Goal: Obtain resource: Download file/media

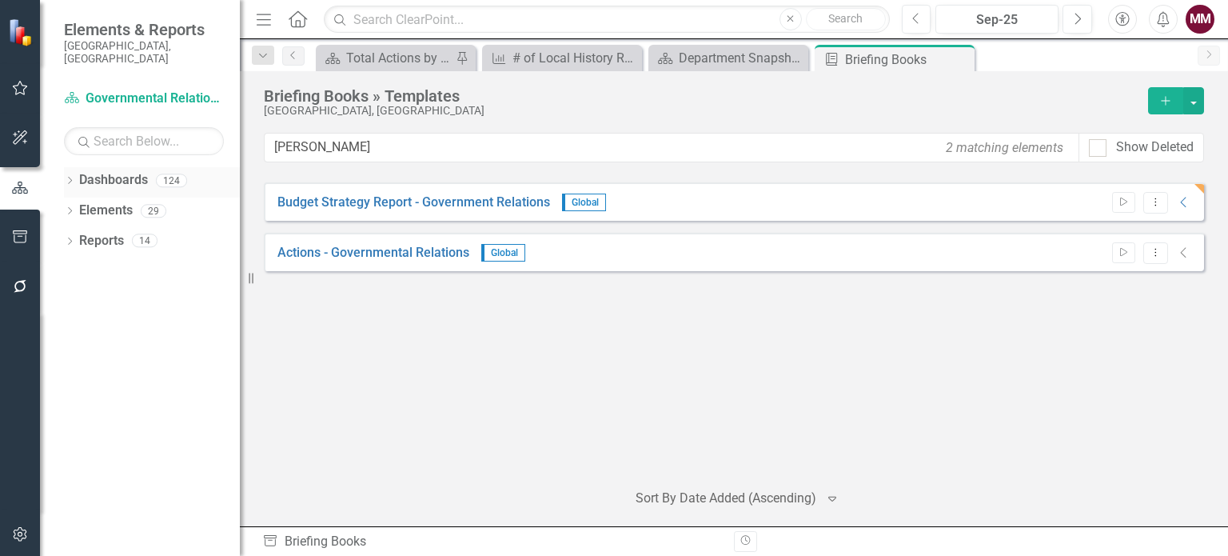
click at [71, 167] on div "Dropdown Dashboards 124" at bounding box center [152, 182] width 176 height 30
click at [68, 178] on icon "Dropdown" at bounding box center [69, 182] width 11 height 9
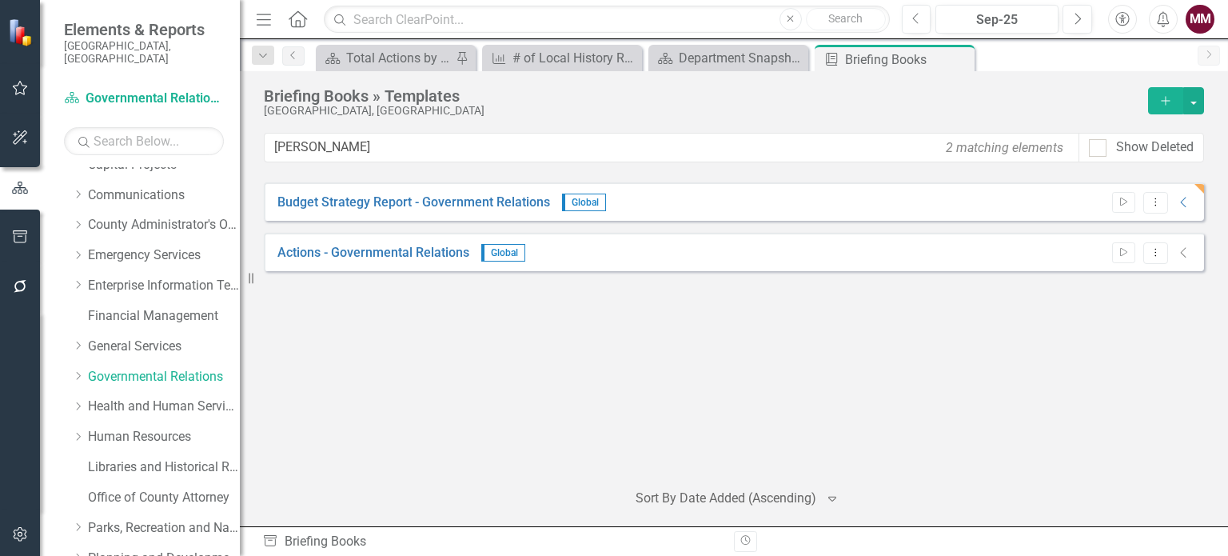
scroll to position [400, 0]
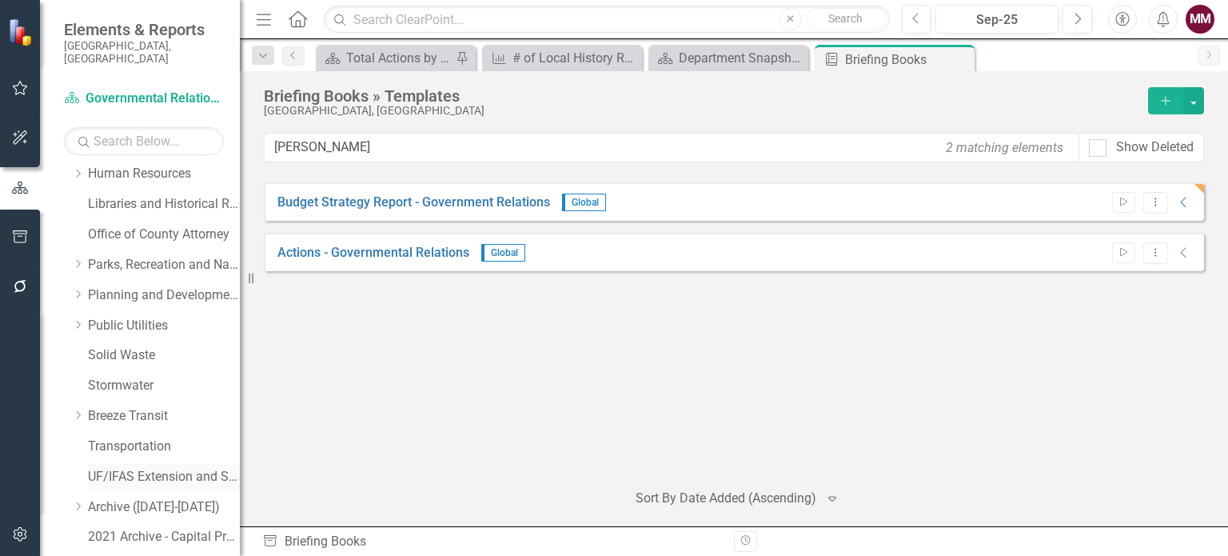
click at [134, 468] on link "UF/IFAS Extension and Sustainability" at bounding box center [164, 477] width 152 height 18
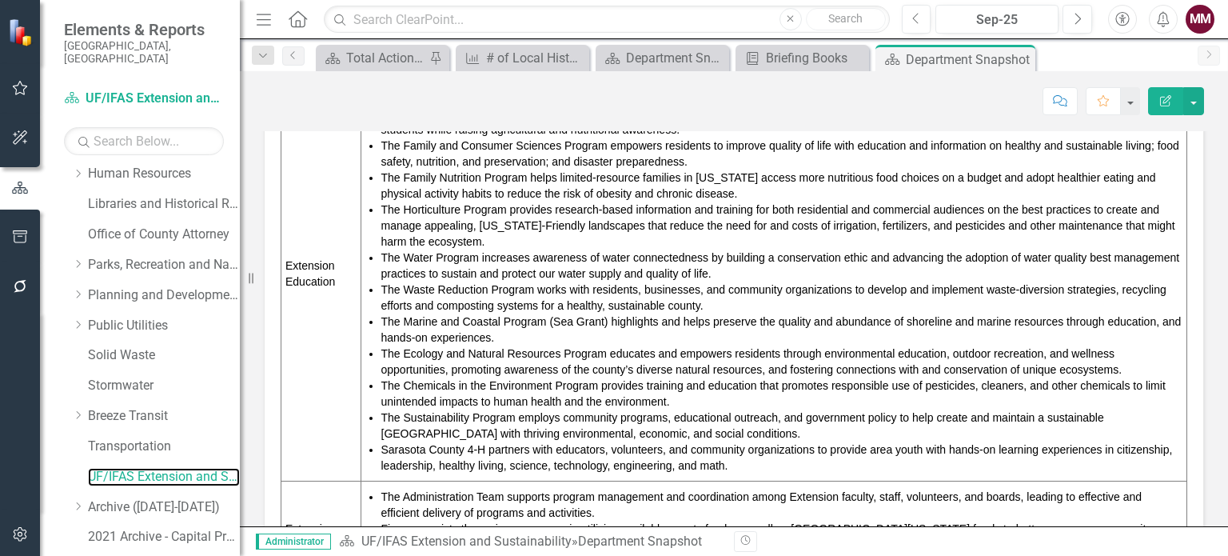
scroll to position [720, 0]
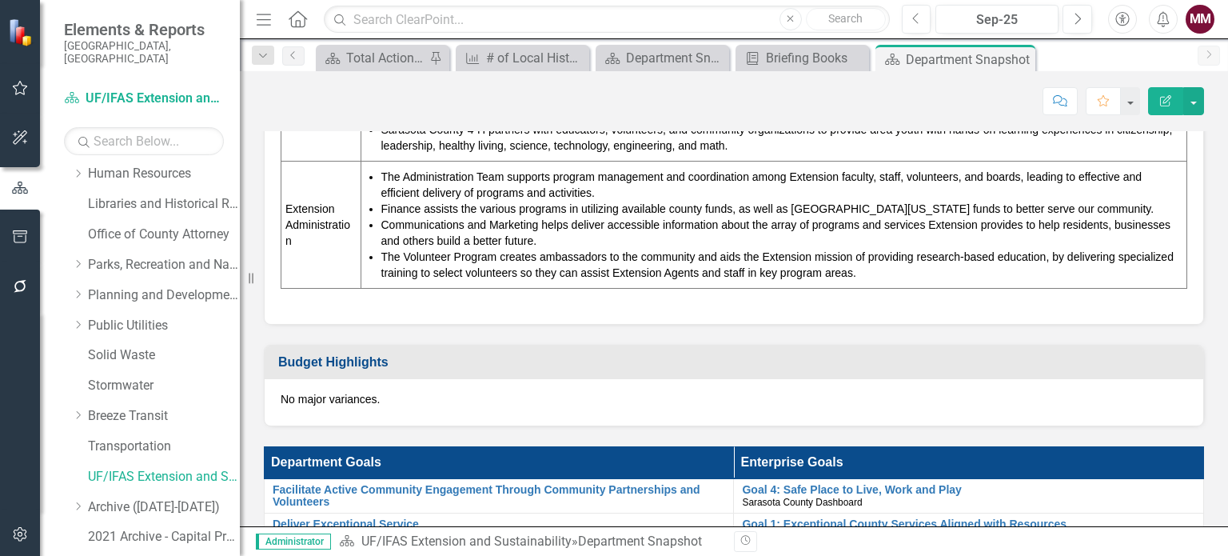
click at [261, 19] on icon "Menu" at bounding box center [263, 18] width 21 height 17
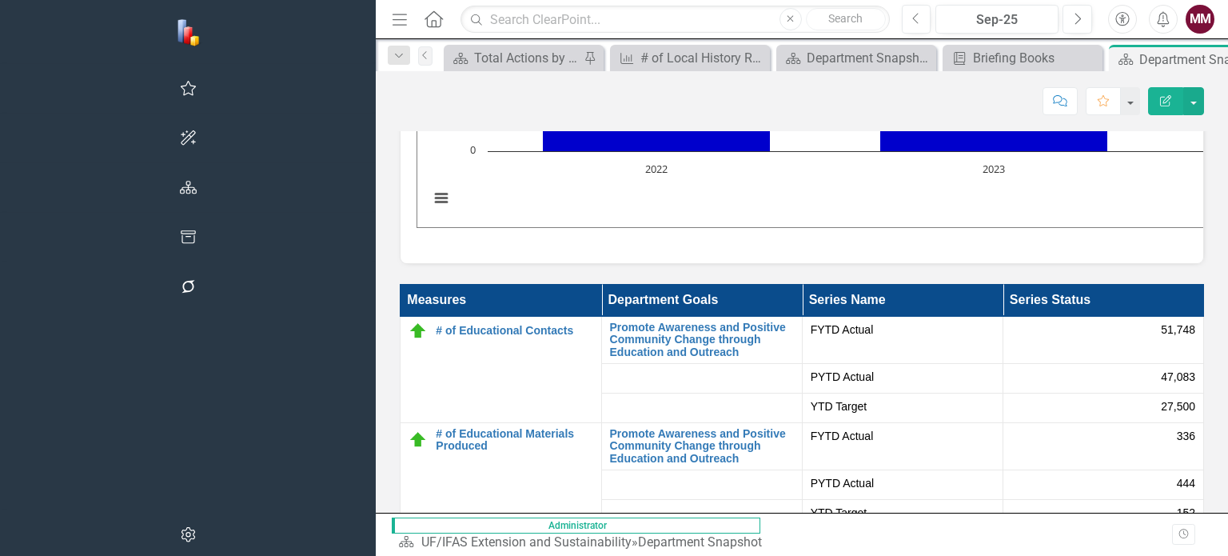
scroll to position [2799, 0]
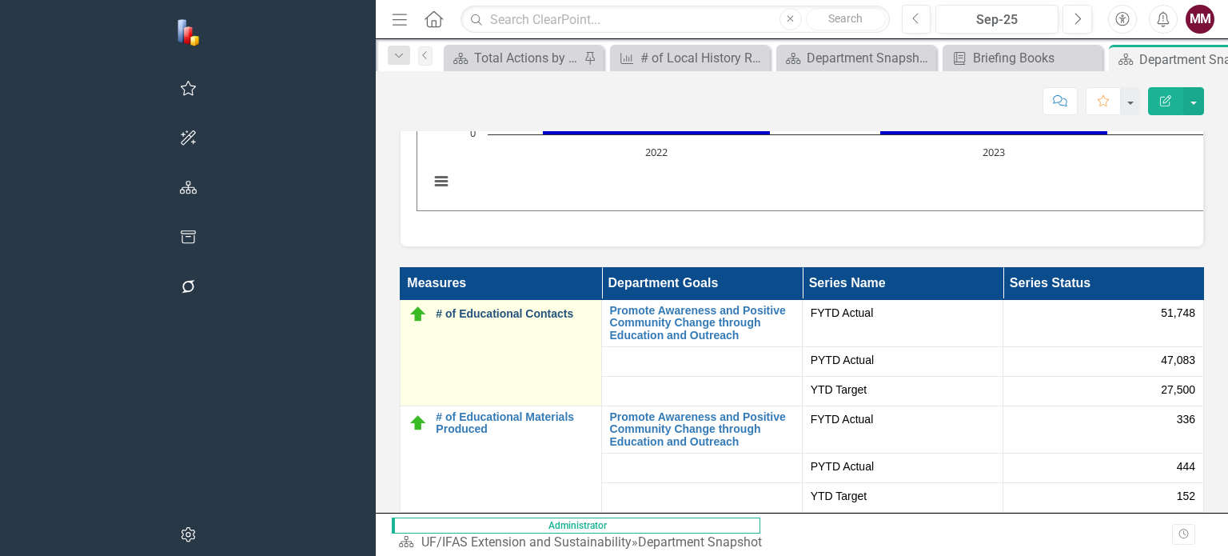
click at [436, 308] on link "# of Educational Contacts" at bounding box center [514, 314] width 157 height 12
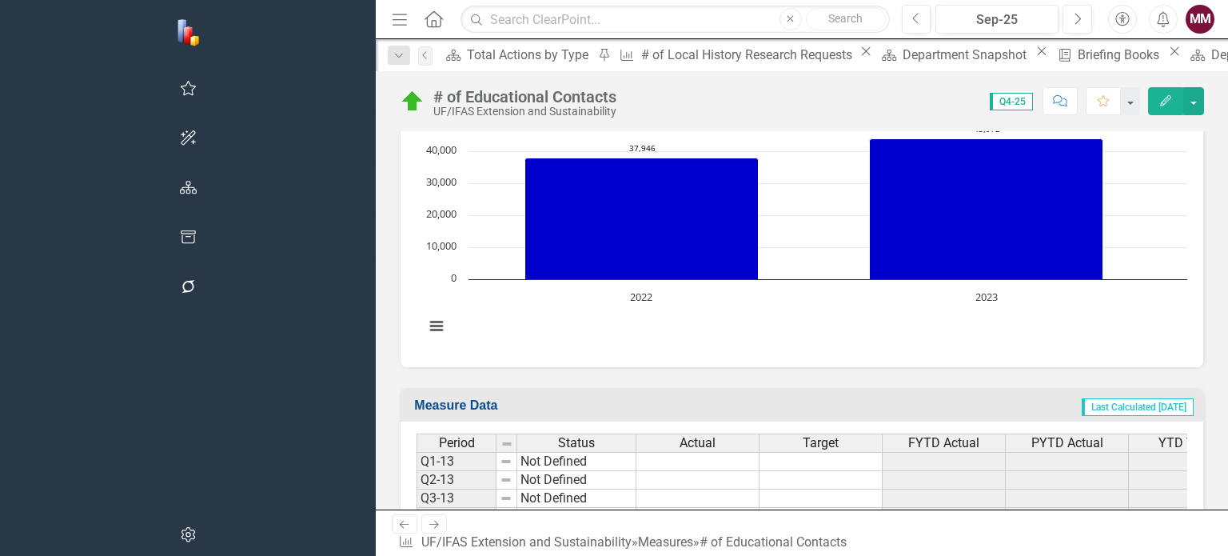
scroll to position [800, 0]
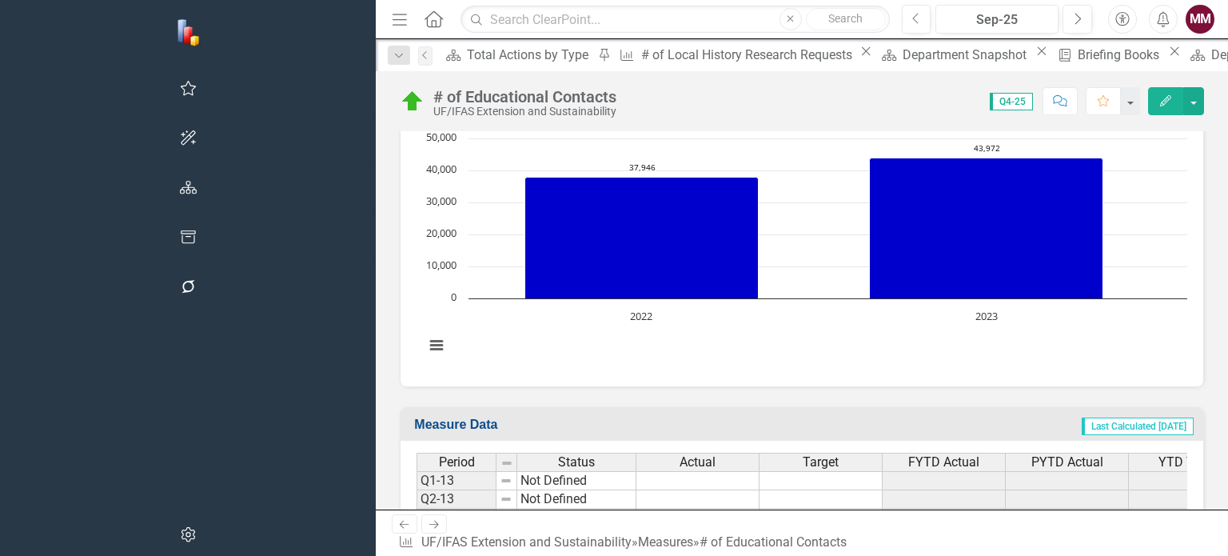
click at [504, 351] on rect "Interactive chart" at bounding box center [965, 250] width 1096 height 240
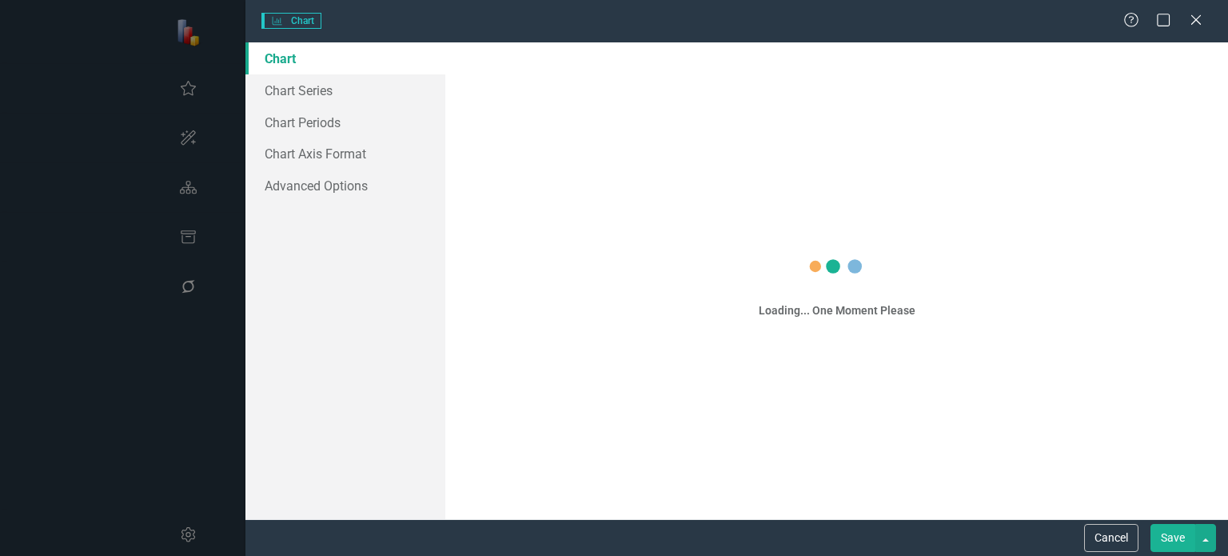
scroll to position [804, 0]
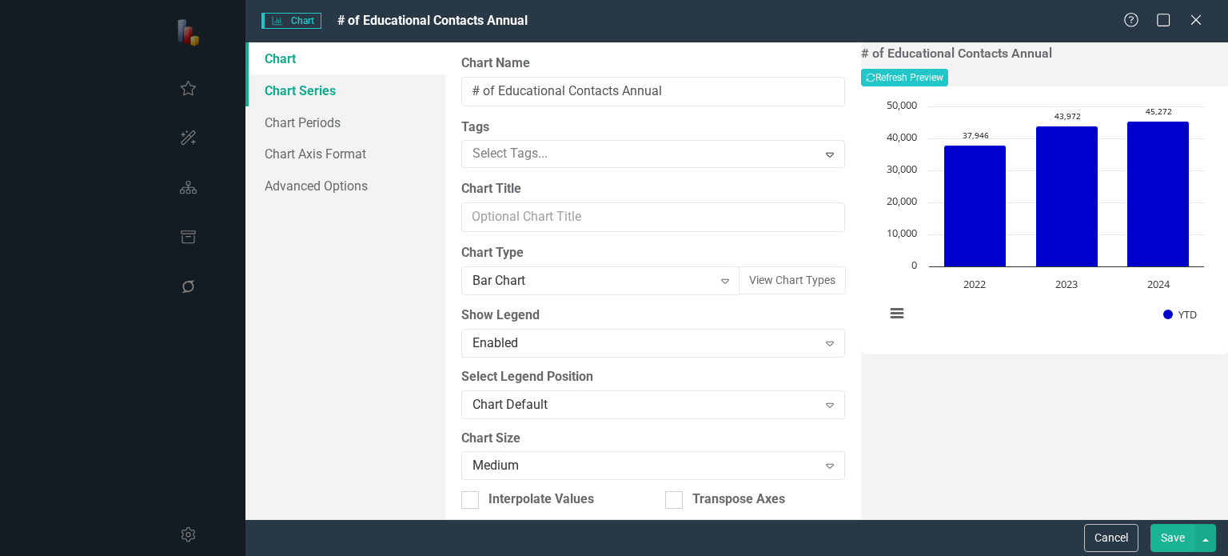
click at [317, 93] on link "Chart Series" at bounding box center [345, 90] width 200 height 32
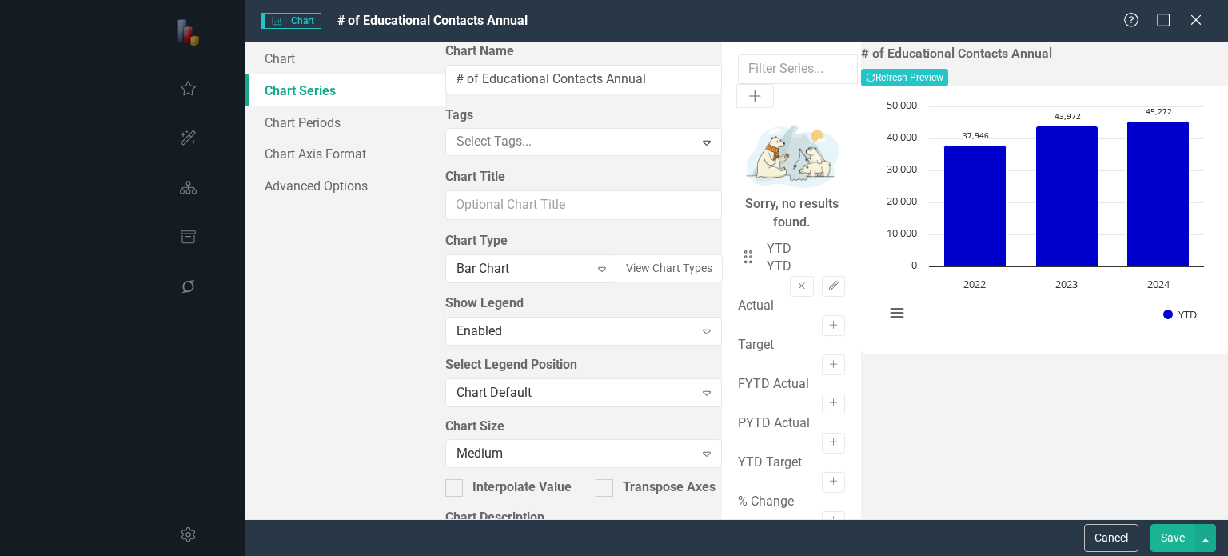
drag, startPoint x: 1098, startPoint y: 537, endPoint x: 838, endPoint y: 378, distance: 304.3
click at [1098, 537] on button "Cancel" at bounding box center [1111, 538] width 54 height 28
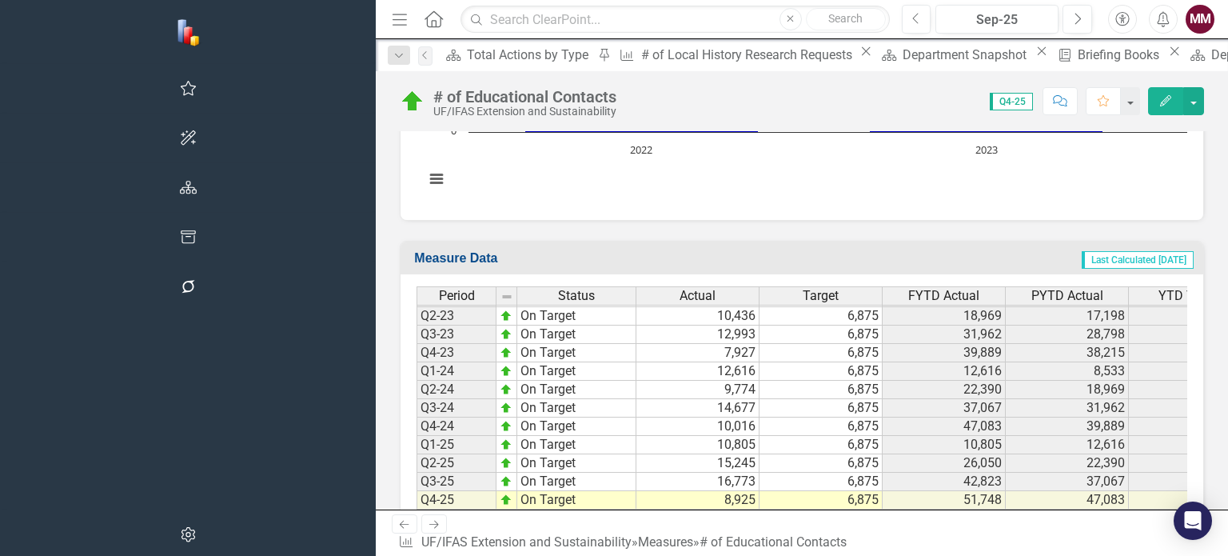
scroll to position [1002, 0]
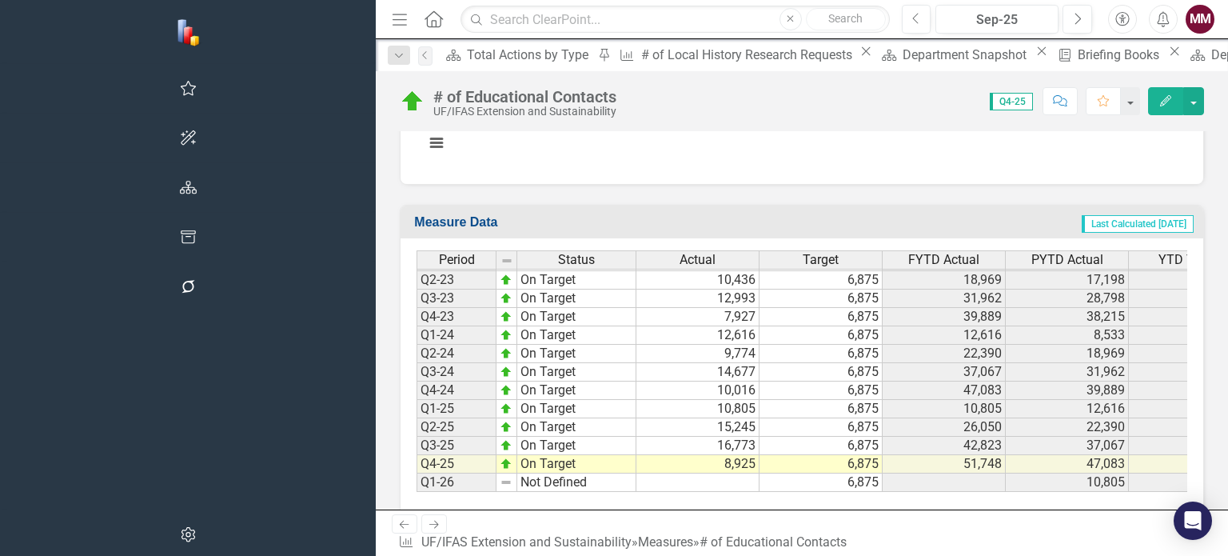
click at [389, 15] on icon "Menu" at bounding box center [399, 18] width 21 height 17
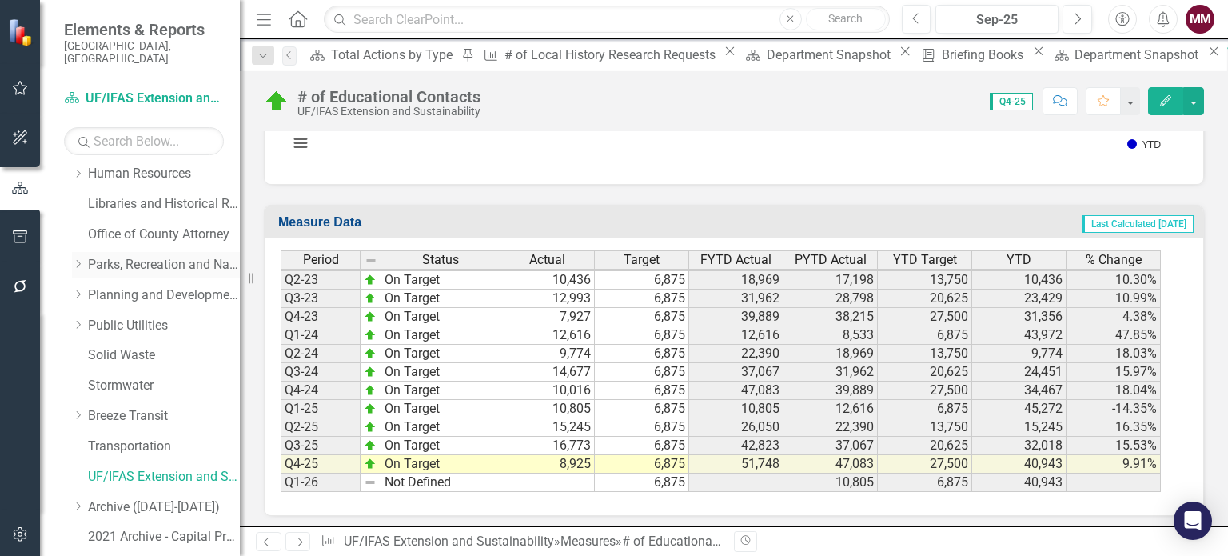
click at [154, 256] on link "Parks, Recreation and Natural Resources" at bounding box center [164, 265] width 152 height 18
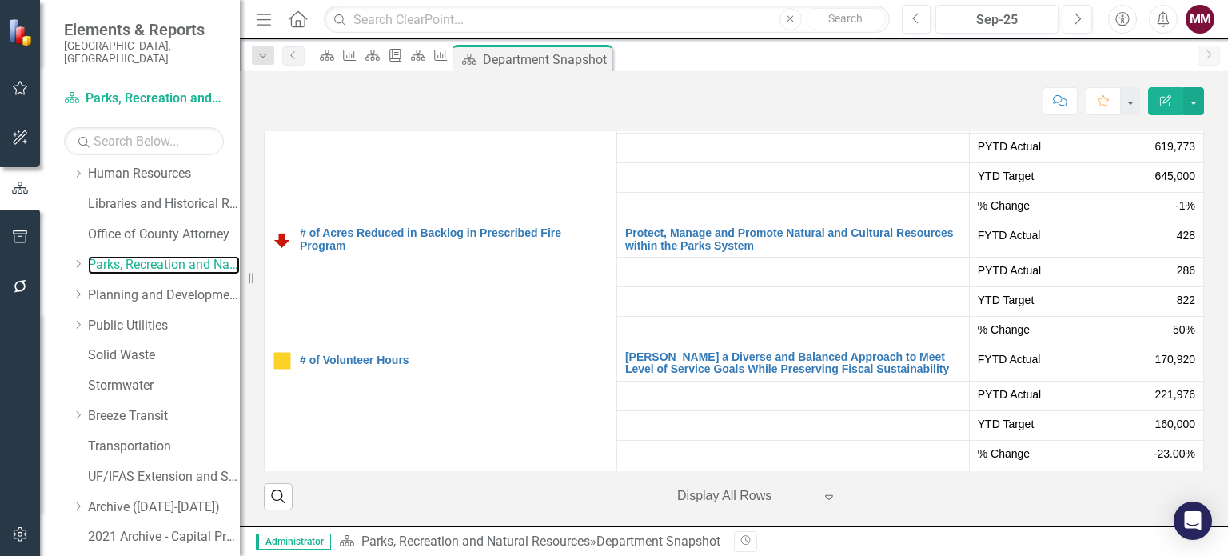
scroll to position [4165, 0]
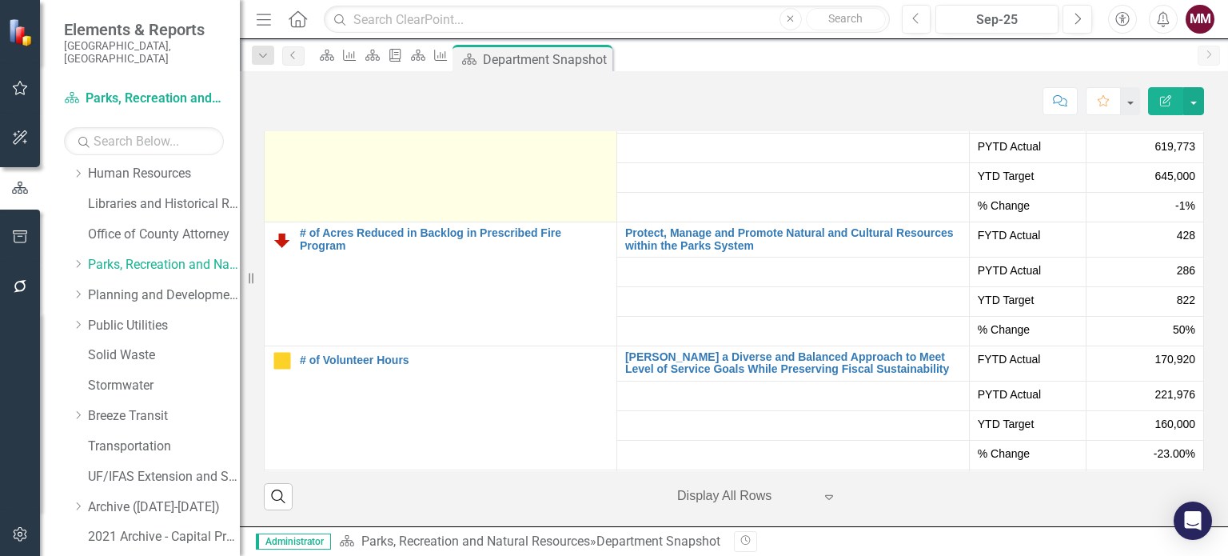
click at [321, 106] on link "# of Legacy Trail Users" at bounding box center [454, 100] width 309 height 12
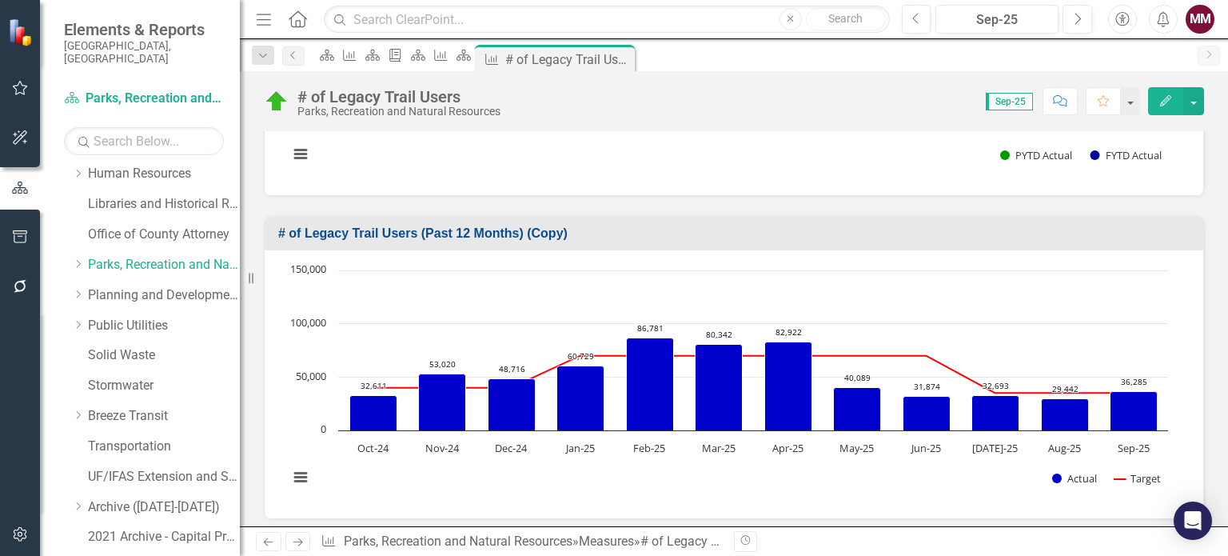
scroll to position [720, 0]
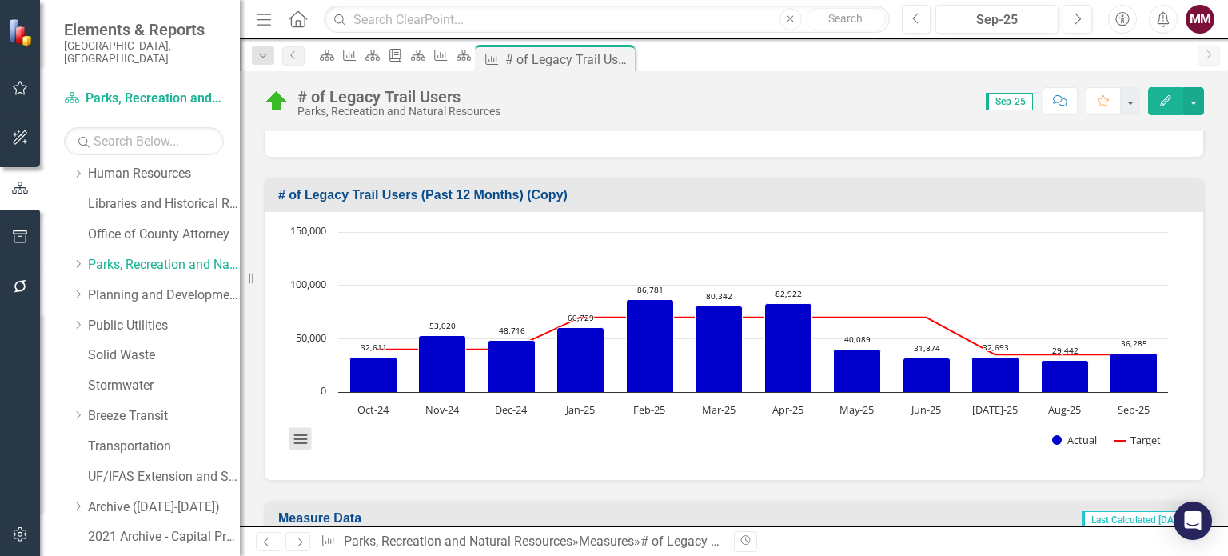
click at [298, 437] on button "View chart menu, Chart" at bounding box center [300, 439] width 22 height 22
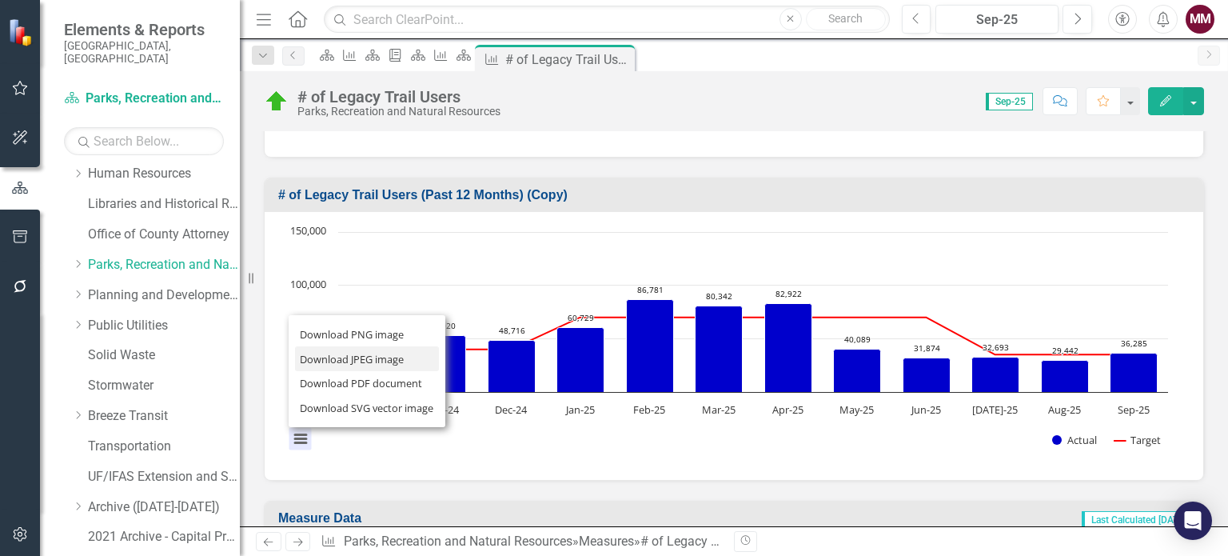
click at [335, 354] on li "Download JPEG image" at bounding box center [367, 358] width 144 height 25
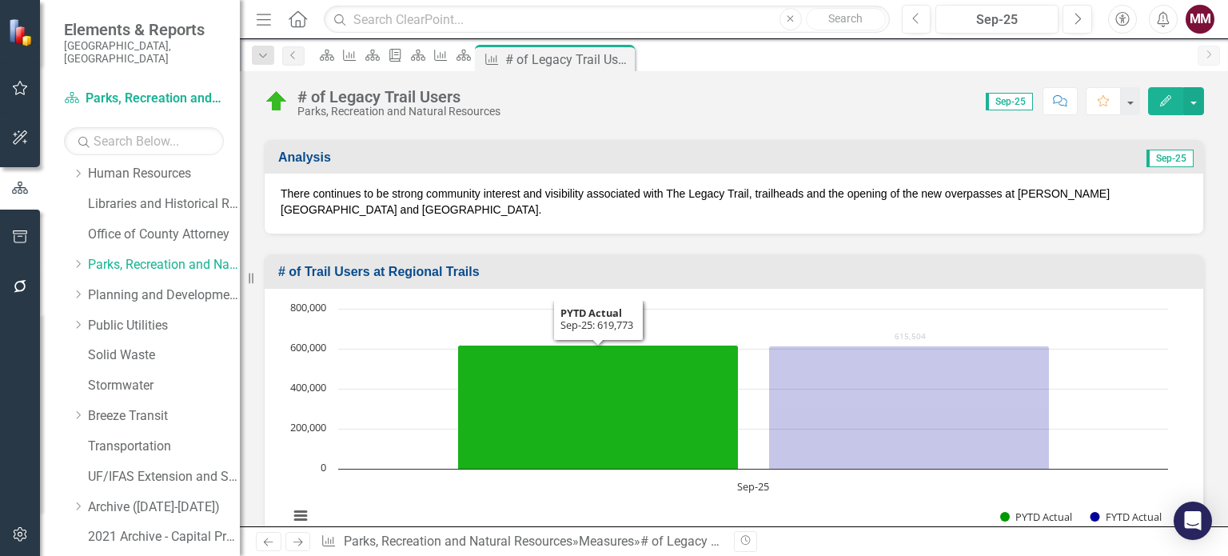
scroll to position [240, 0]
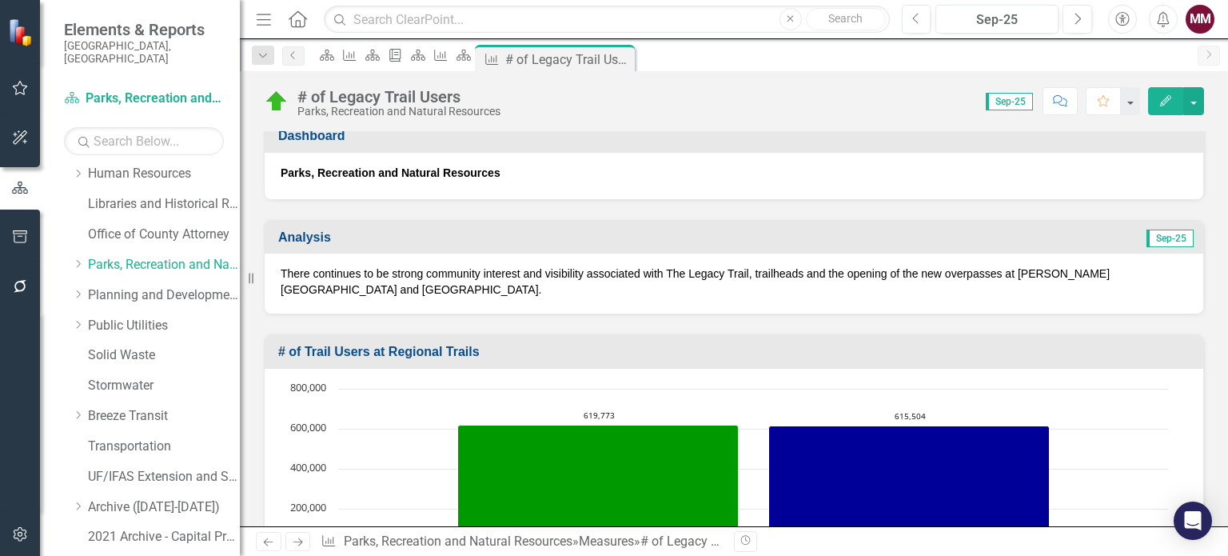
click at [573, 308] on div "There continues to be strong community interest and visibility associated with …" at bounding box center [734, 283] width 939 height 60
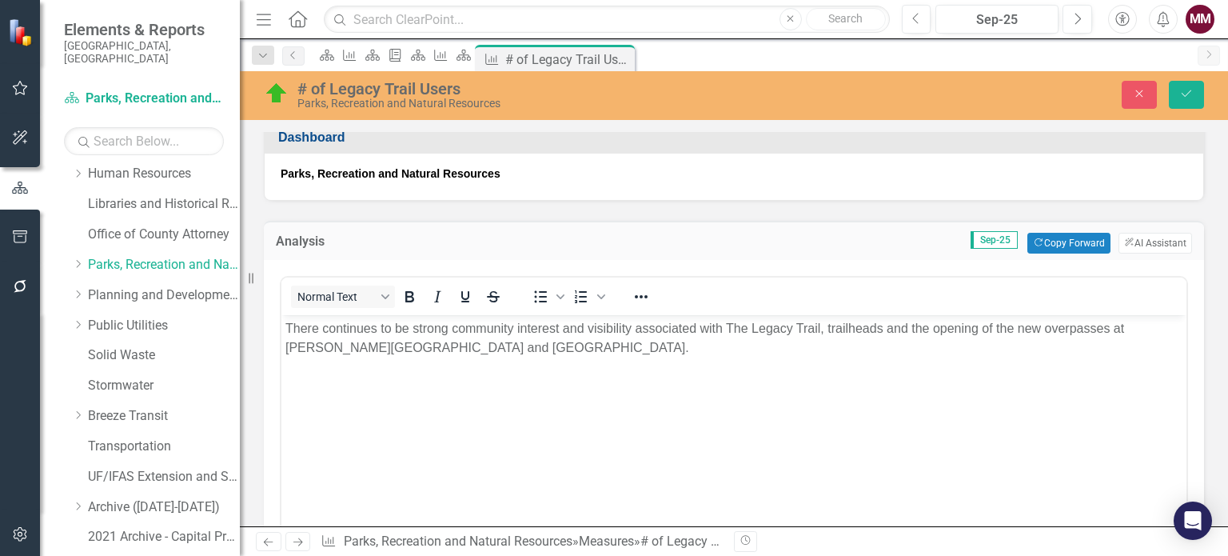
scroll to position [0, 0]
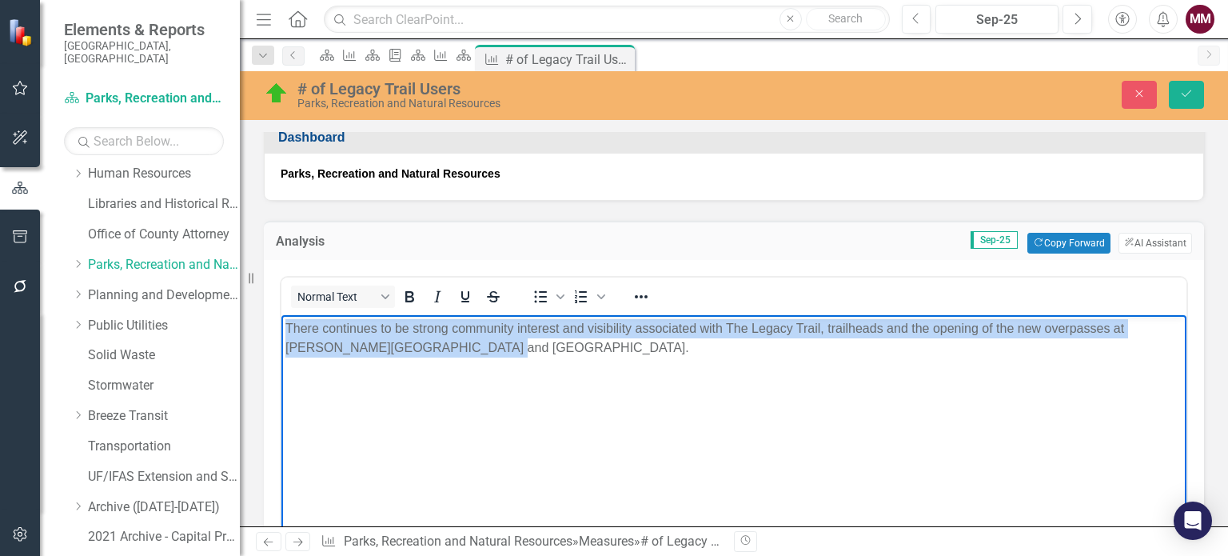
drag, startPoint x: 462, startPoint y: 355, endPoint x: 270, endPoint y: 313, distance: 196.5
click at [281, 315] on html "There continues to be strong community interest and visibility associated with …" at bounding box center [733, 435] width 905 height 240
copy p "There continues to be strong community interest and visibility associated with …"
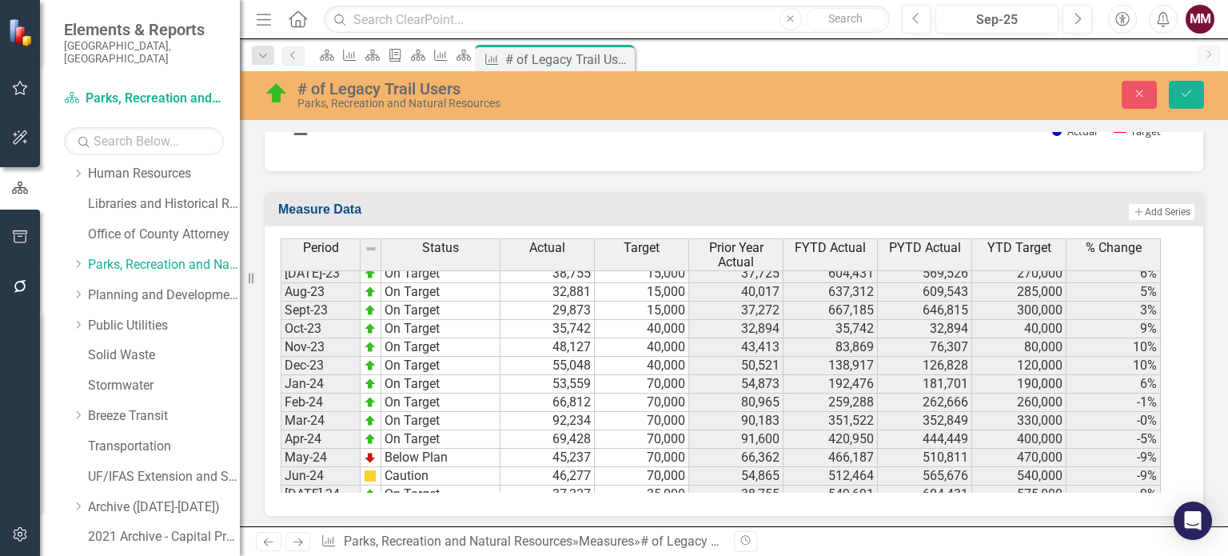
scroll to position [2479, 0]
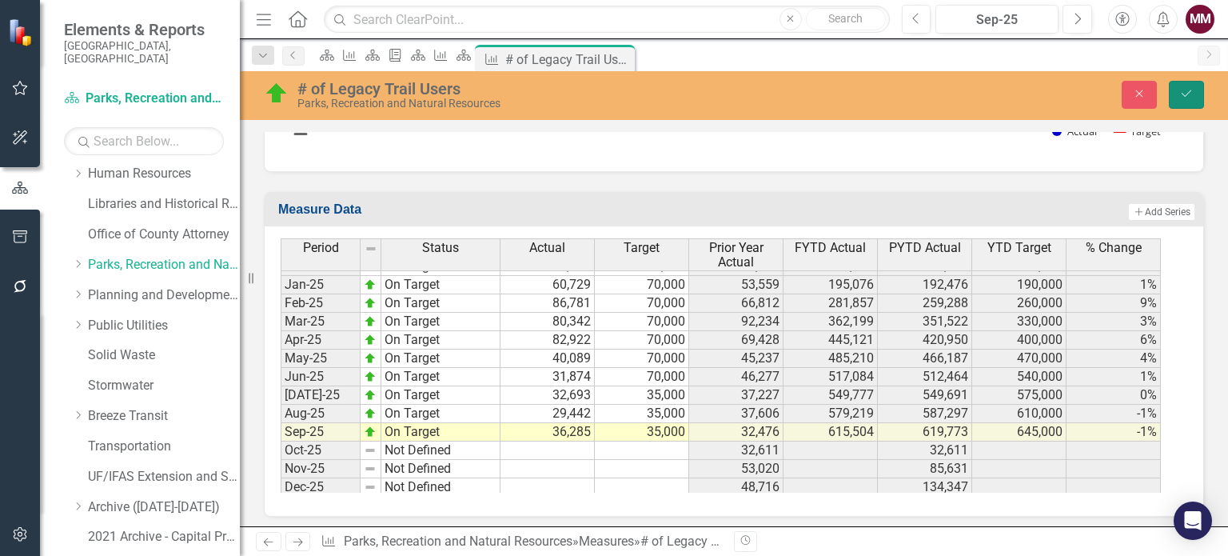
drag, startPoint x: 1193, startPoint y: 100, endPoint x: 1046, endPoint y: 162, distance: 159.5
click at [1193, 100] on button "Save" at bounding box center [1186, 95] width 35 height 28
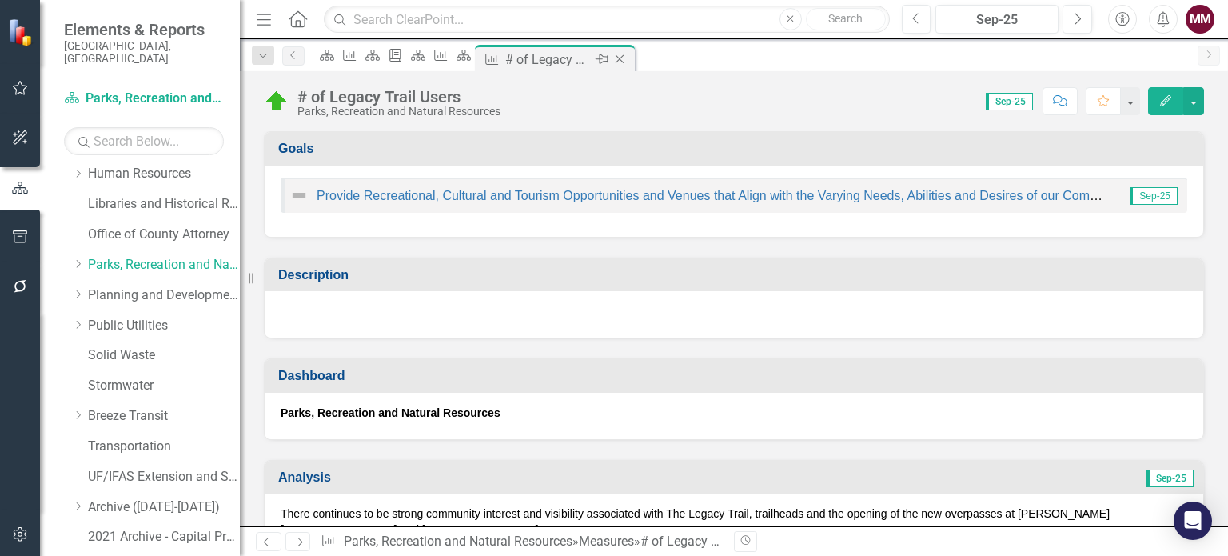
click at [628, 60] on icon "Close" at bounding box center [620, 59] width 16 height 13
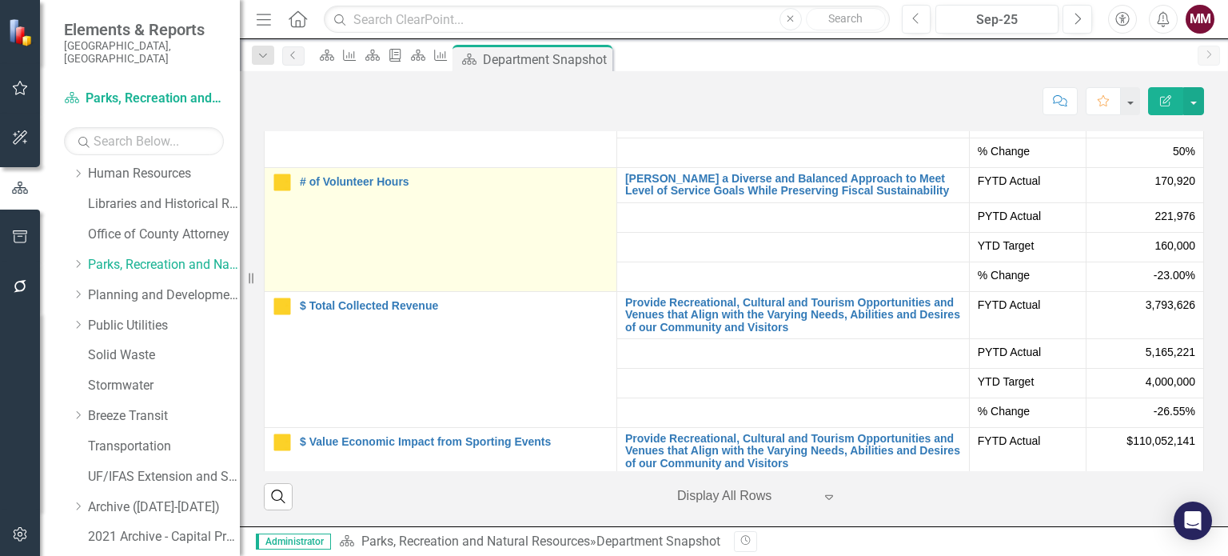
scroll to position [400, 0]
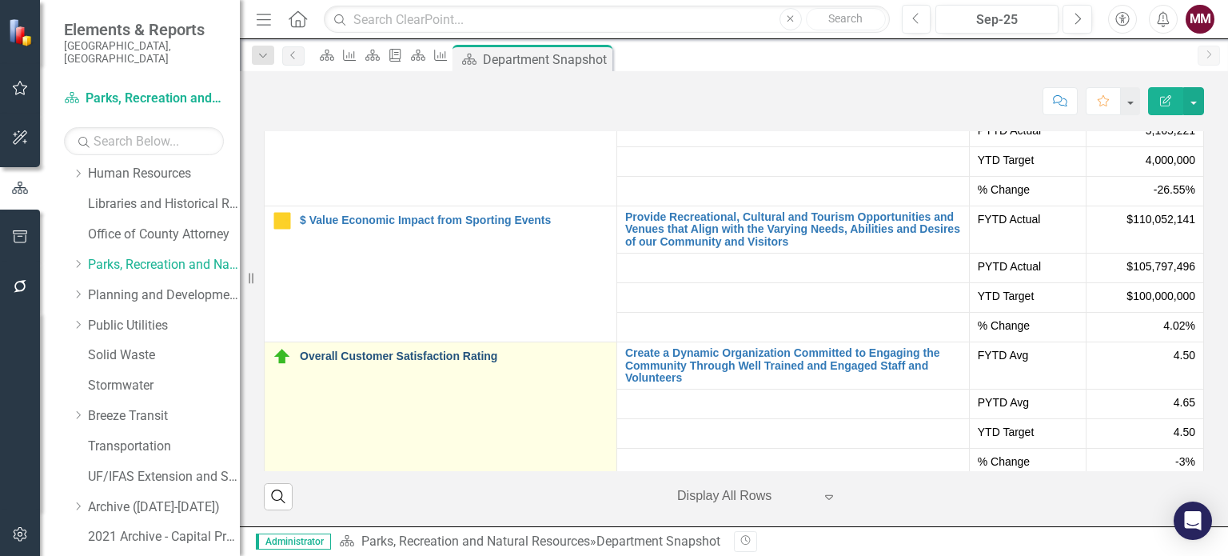
click at [388, 353] on link "Overall Customer Satisfaction Rating" at bounding box center [454, 356] width 309 height 12
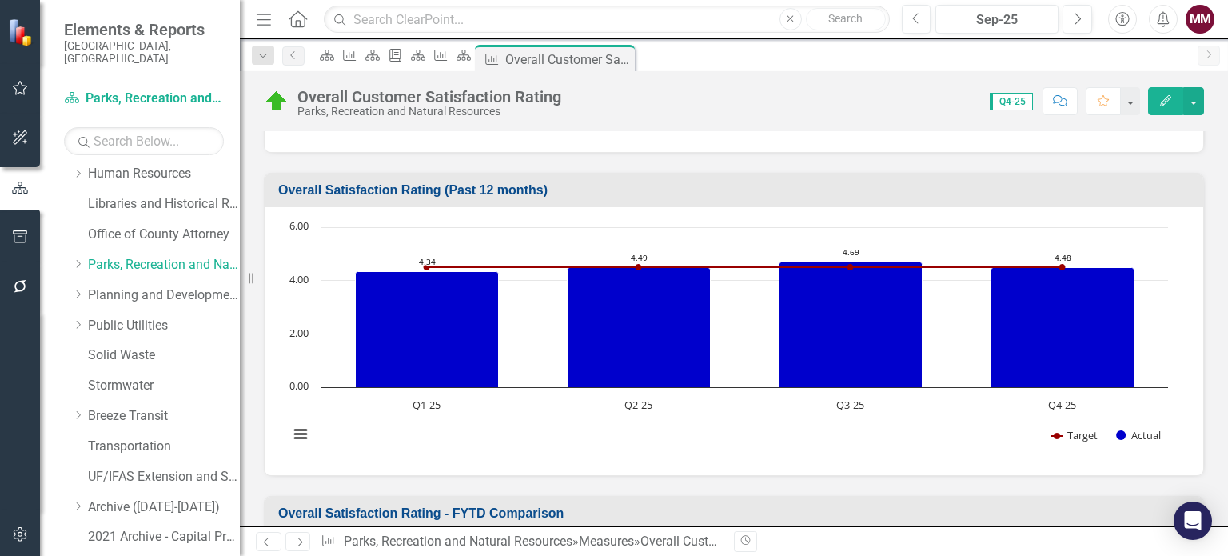
scroll to position [480, 0]
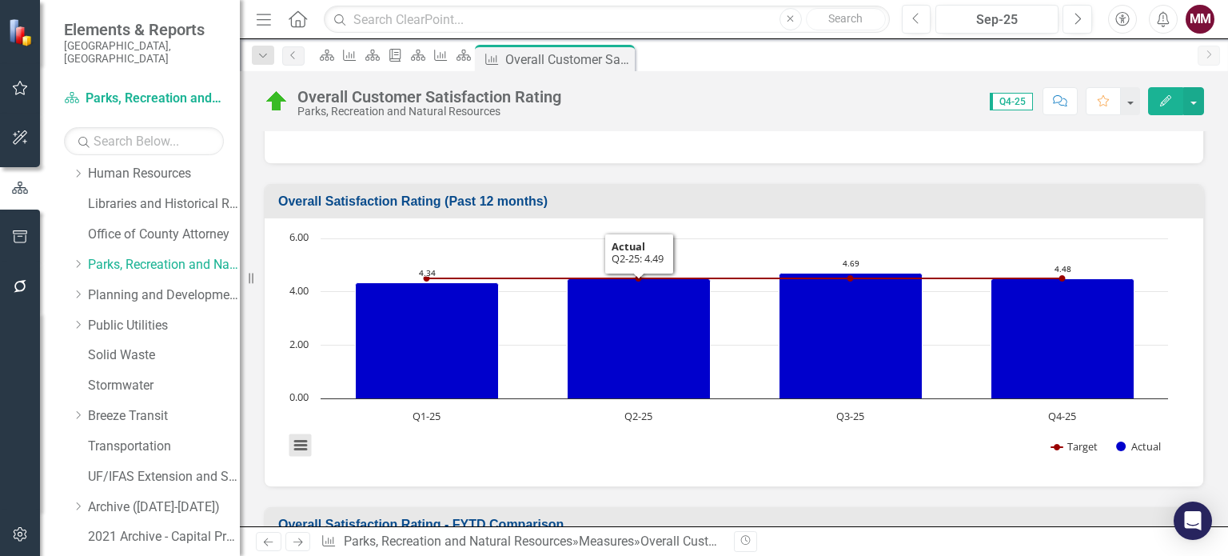
click at [301, 438] on button "View chart menu, Chart" at bounding box center [300, 445] width 22 height 22
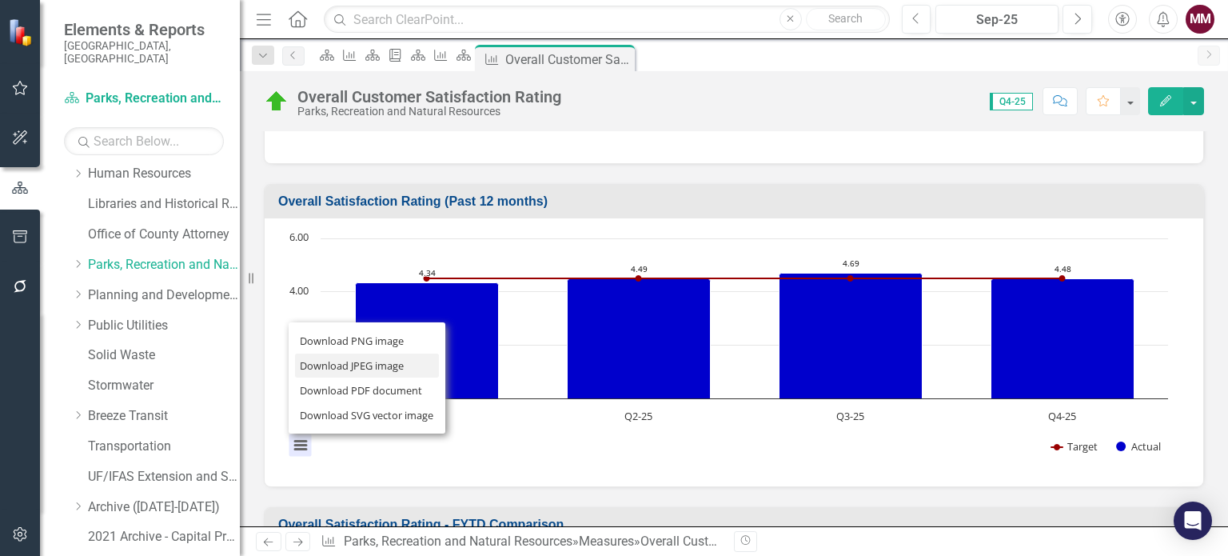
click at [318, 366] on li "Download JPEG image" at bounding box center [367, 365] width 144 height 25
